Goal: Navigation & Orientation: Find specific page/section

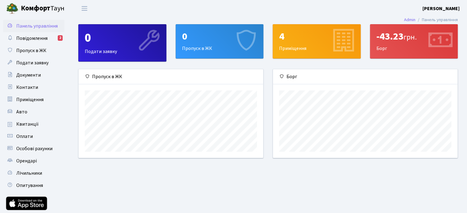
scroll to position [88, 184]
click at [35, 38] on span "Повідомлення" at bounding box center [31, 38] width 31 height 7
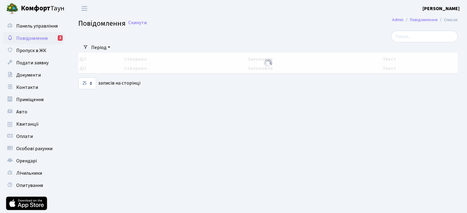
select select "25"
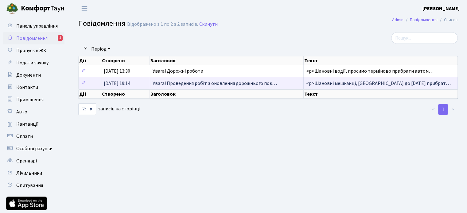
click at [171, 81] on span "Увага! Проведення робіт з оновлення дорожнього пок…" at bounding box center [215, 83] width 124 height 7
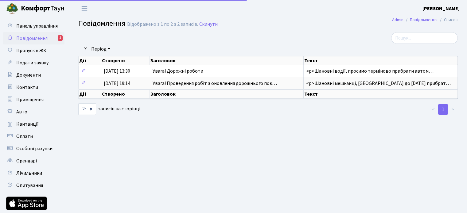
select select "25"
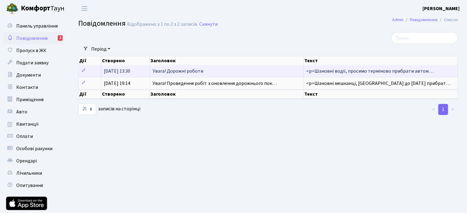
click at [126, 68] on span "03.07.2025, 13:30" at bounding box center [117, 71] width 26 height 7
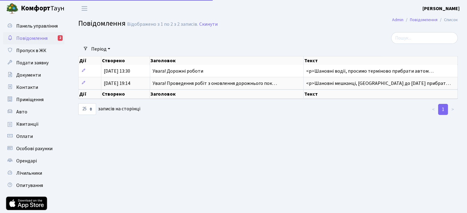
select select "25"
click at [33, 73] on span "Документи" at bounding box center [28, 75] width 25 height 7
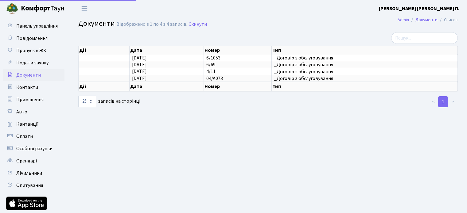
select select "25"
click at [25, 124] on span "Квитанції" at bounding box center [27, 124] width 22 height 7
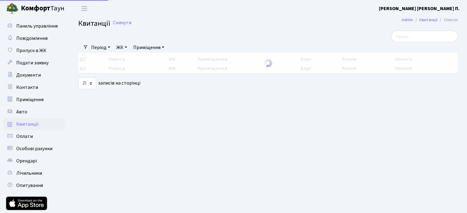
select select "25"
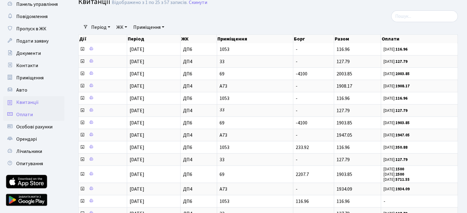
scroll to position [31, 0]
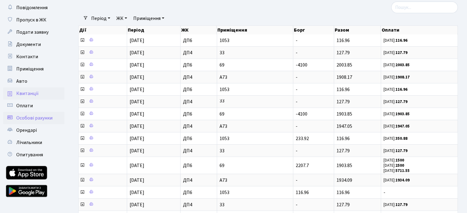
click at [41, 119] on span "Особові рахунки" at bounding box center [34, 118] width 36 height 7
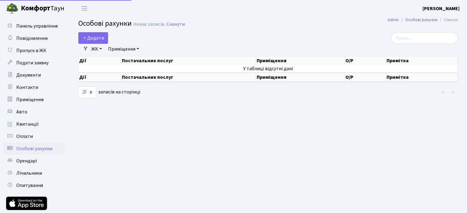
select select "25"
click at [160, 77] on th "Постачальник послуг" at bounding box center [188, 77] width 135 height 9
click at [32, 173] on span "Лічильники" at bounding box center [29, 173] width 26 height 7
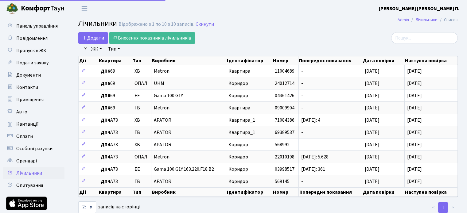
select select "25"
click at [31, 160] on span "Орендарі" at bounding box center [26, 161] width 21 height 7
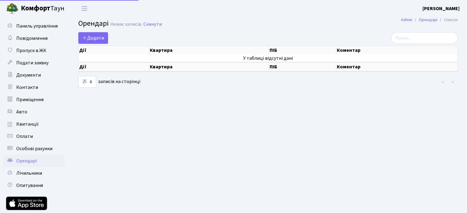
select select "25"
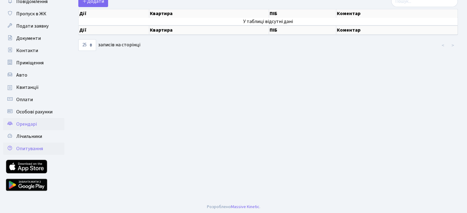
scroll to position [38, 0]
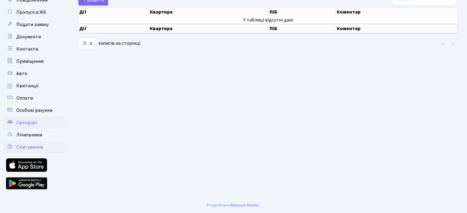
click at [34, 147] on span "Опитування" at bounding box center [29, 147] width 27 height 7
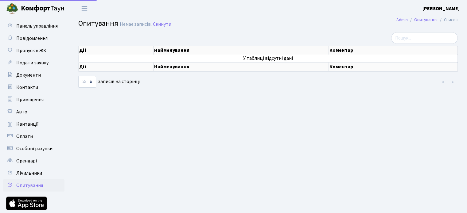
select select "25"
click at [22, 110] on span "Авто" at bounding box center [21, 112] width 11 height 7
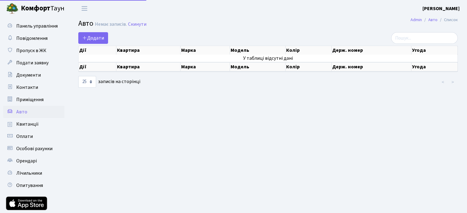
select select "25"
click at [27, 123] on span "Квитанції" at bounding box center [27, 124] width 22 height 7
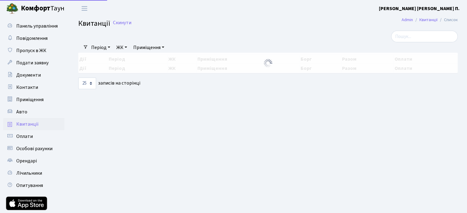
select select "25"
